Goal: Find specific page/section: Find specific page/section

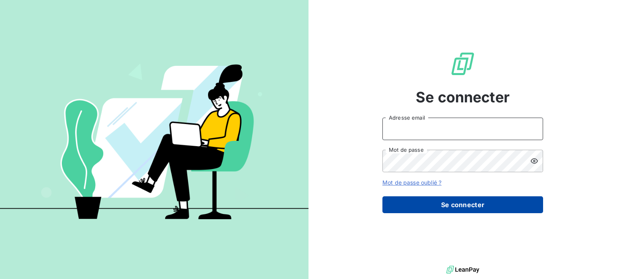
type input "[EMAIL_ADDRESS][DOMAIN_NAME]"
click at [448, 213] on button "Se connecter" at bounding box center [462, 204] width 161 height 17
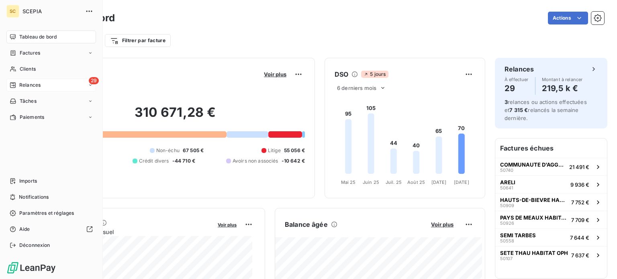
click at [33, 84] on span "Relances" at bounding box center [29, 85] width 21 height 7
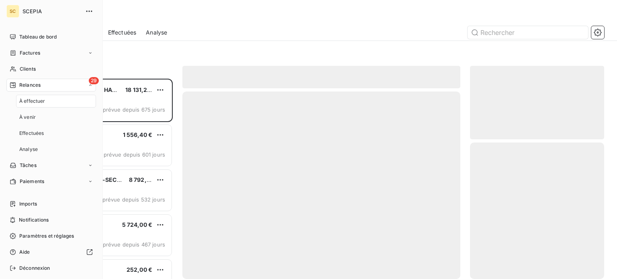
scroll to position [194, 128]
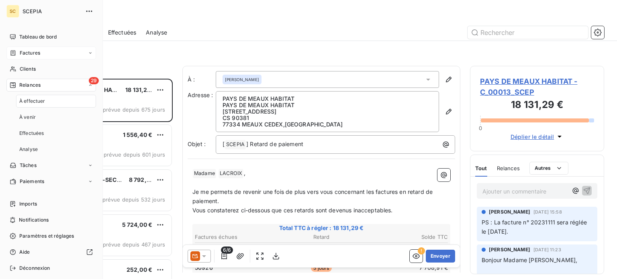
click at [58, 53] on div "Factures" at bounding box center [51, 53] width 90 height 13
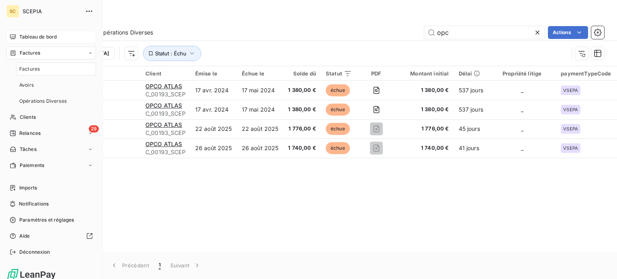
click at [48, 37] on span "Tableau de bord" at bounding box center [37, 36] width 37 height 7
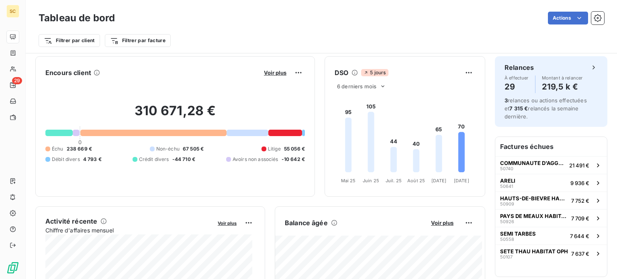
scroll to position [4, 0]
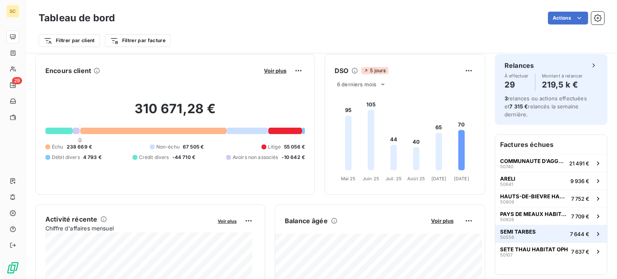
click at [524, 231] on span "SEMI TARBES" at bounding box center [518, 231] width 36 height 6
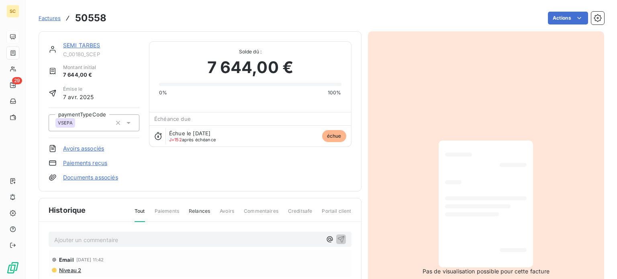
click at [53, 17] on span "Factures" at bounding box center [50, 18] width 22 height 6
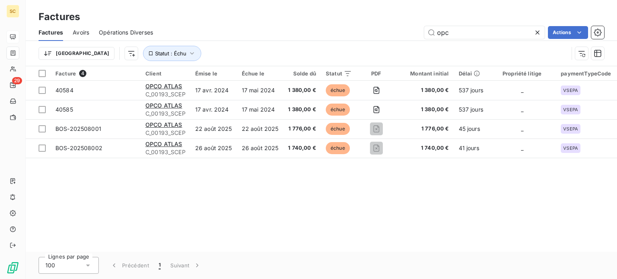
click at [538, 33] on icon at bounding box center [537, 33] width 4 height 4
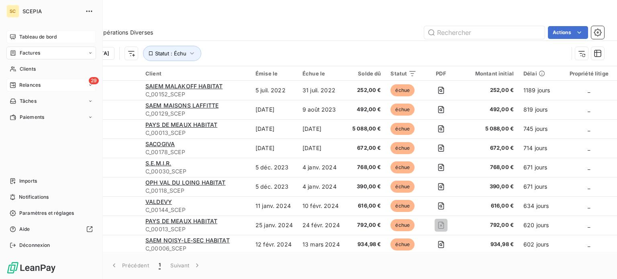
click at [19, 85] on span "Relances" at bounding box center [29, 85] width 21 height 7
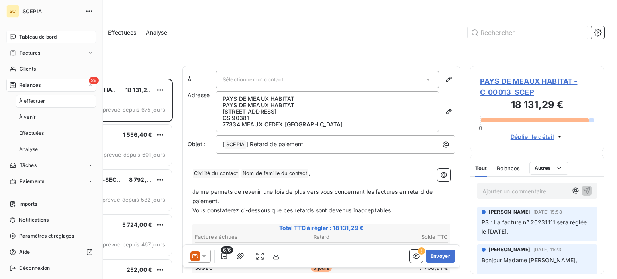
scroll to position [194, 128]
click at [40, 35] on span "Tableau de bord" at bounding box center [37, 36] width 37 height 7
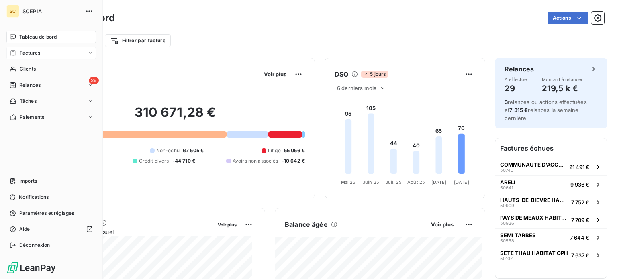
click at [18, 51] on div "Factures" at bounding box center [25, 52] width 31 height 7
